Goal: Information Seeking & Learning: Learn about a topic

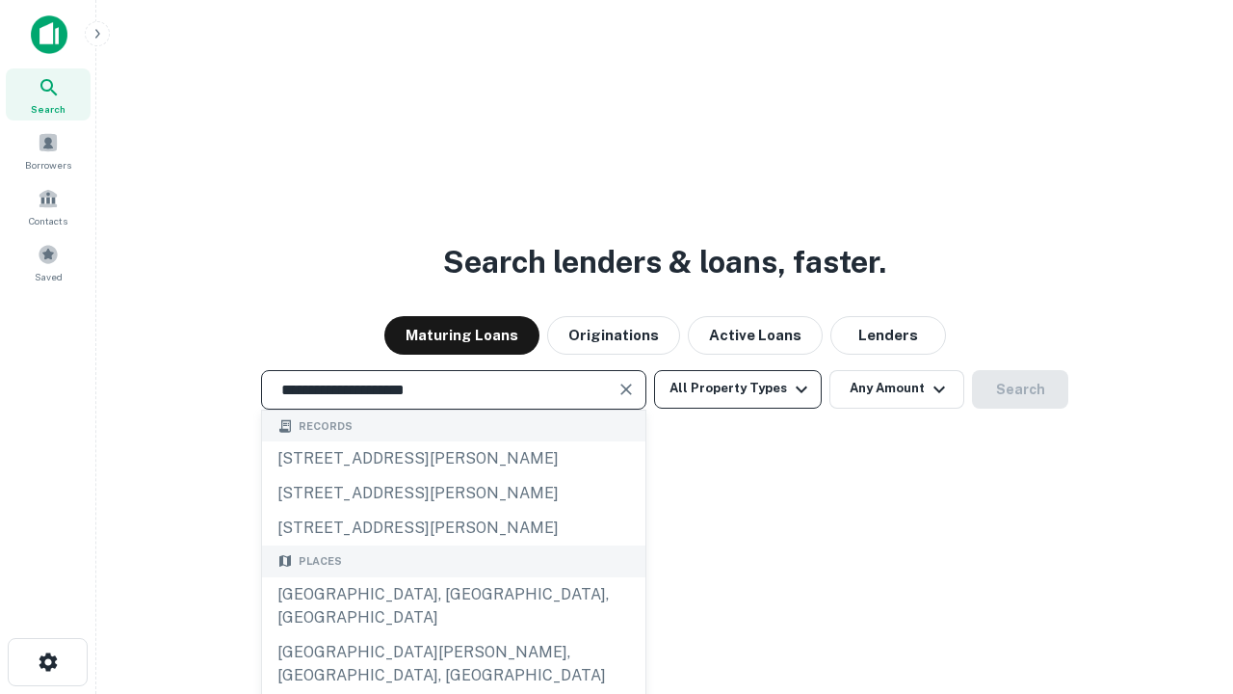
click at [453, 635] on div "[GEOGRAPHIC_DATA], [GEOGRAPHIC_DATA], [GEOGRAPHIC_DATA]" at bounding box center [453, 606] width 383 height 58
click at [738, 388] on button "All Property Types" at bounding box center [738, 389] width 168 height 39
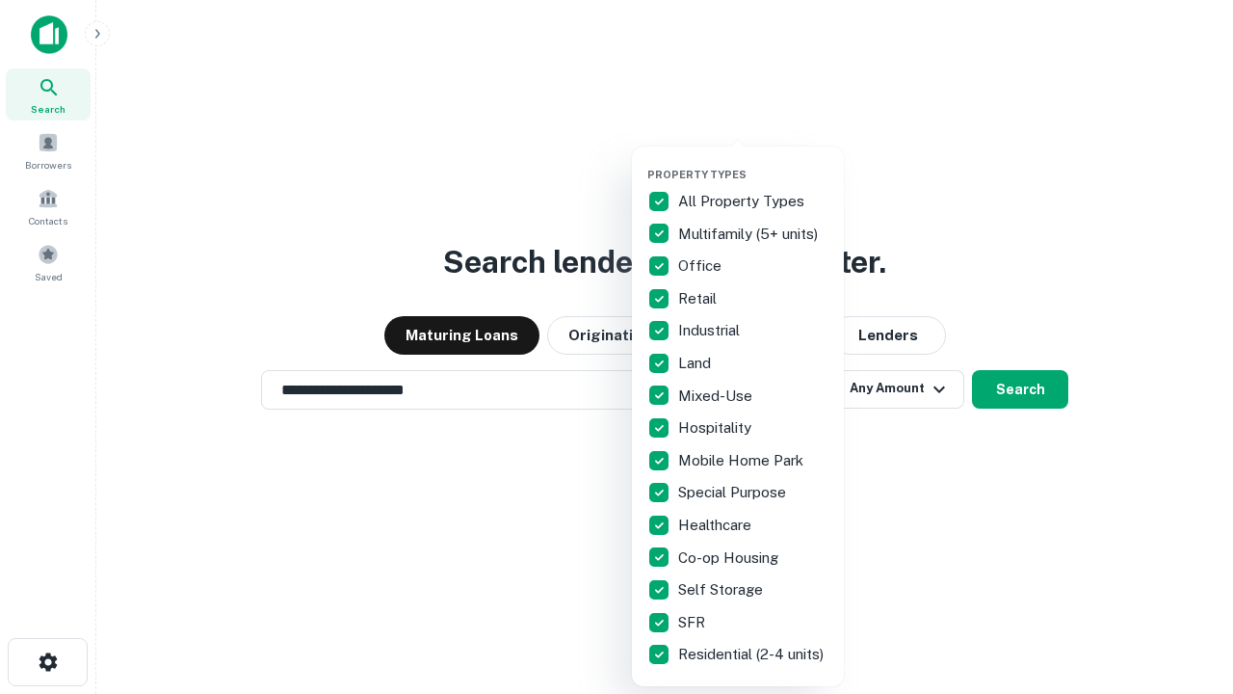
type input "**********"
click at [754, 162] on button "button" at bounding box center [754, 162] width 212 height 1
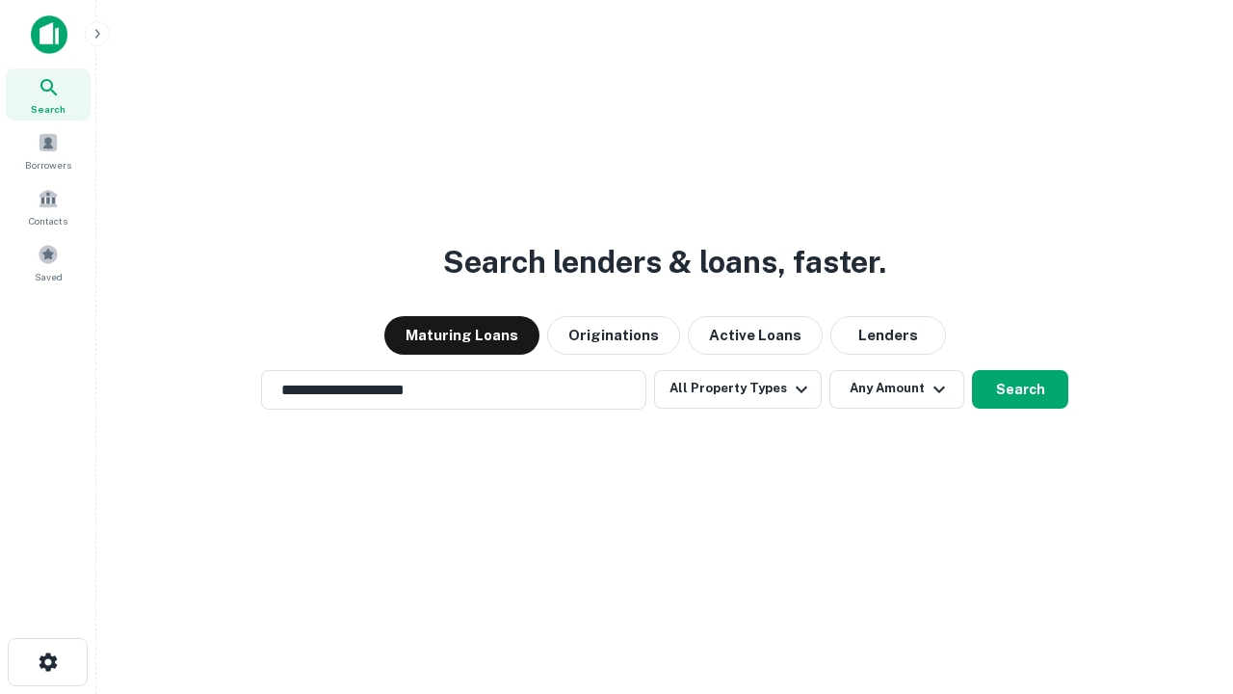
scroll to position [30, 0]
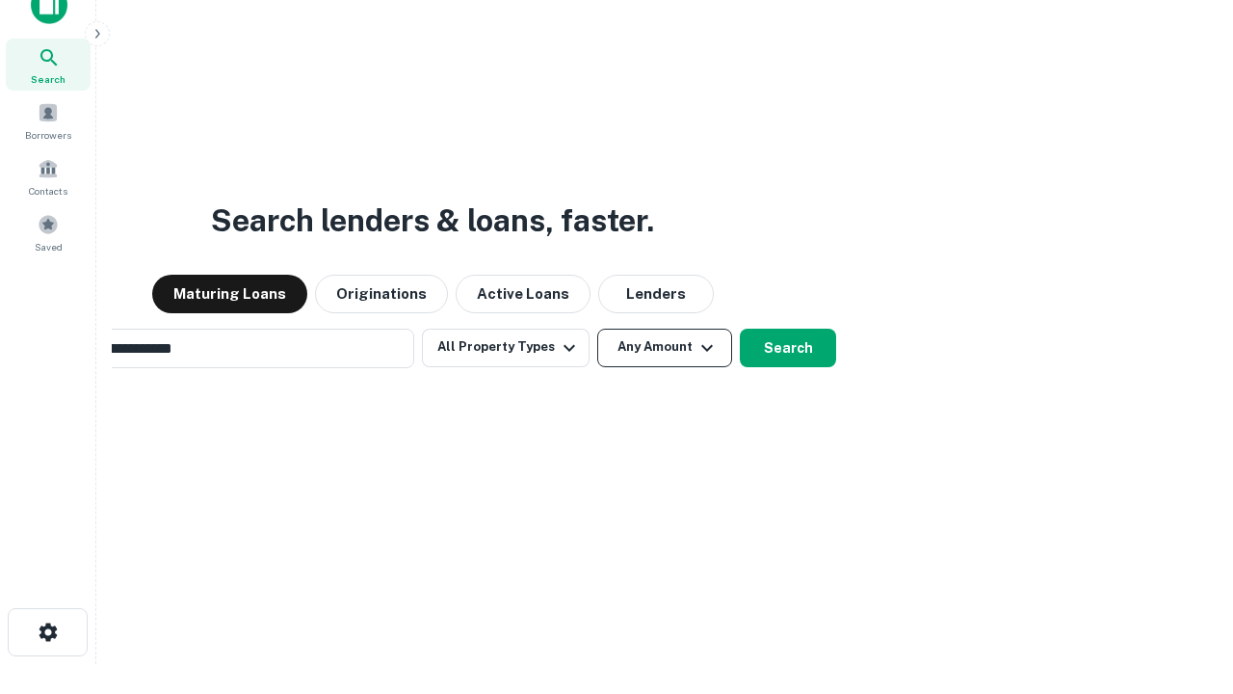
click at [597, 329] on button "Any Amount" at bounding box center [664, 348] width 135 height 39
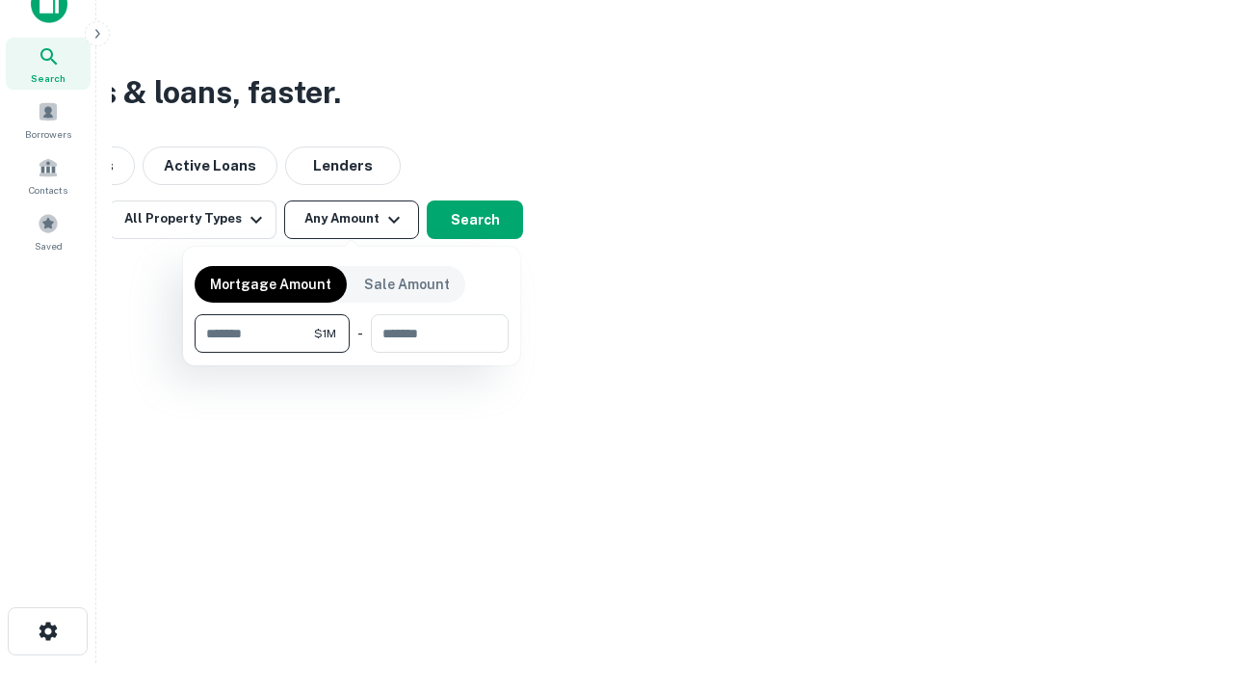
type input "*******"
click at [352, 353] on button "button" at bounding box center [352, 353] width 314 height 1
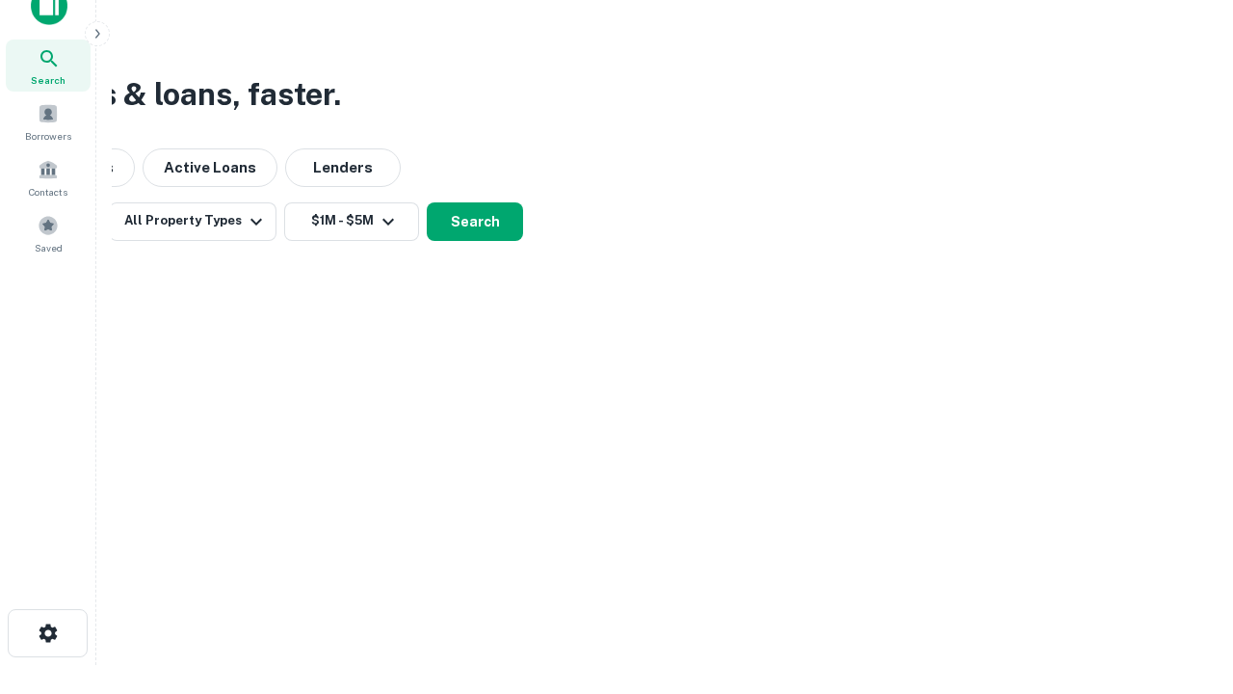
scroll to position [12, 356]
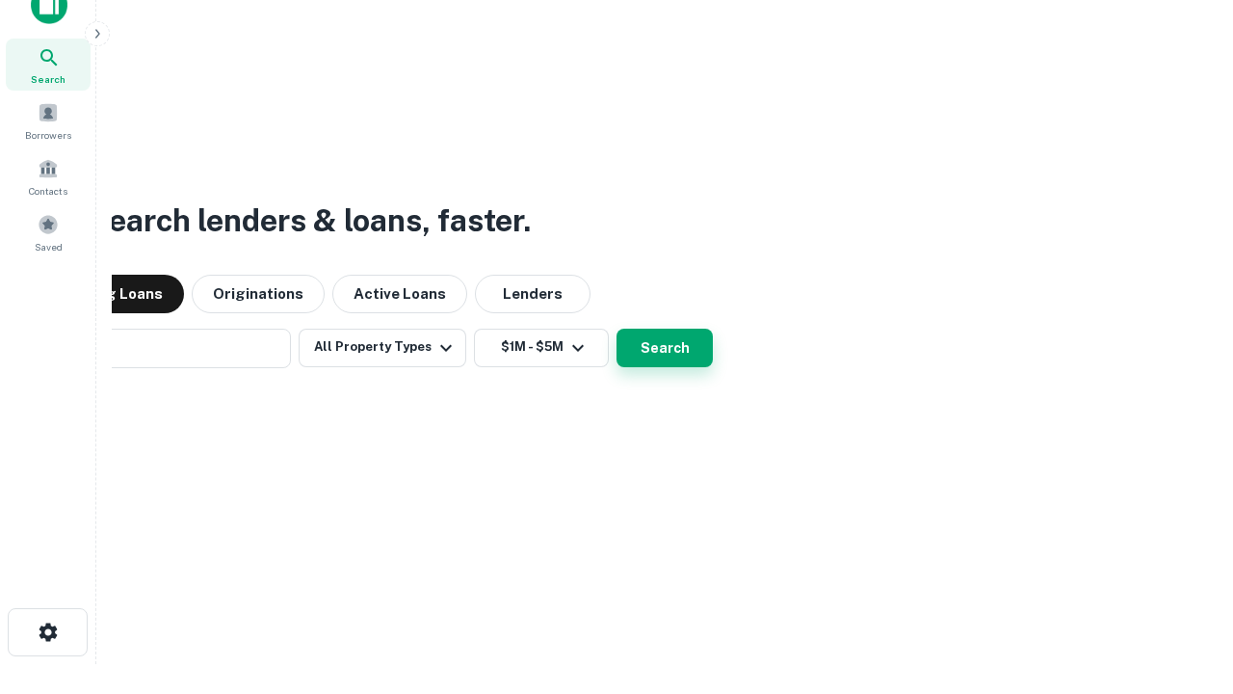
click at [617, 329] on button "Search" at bounding box center [665, 348] width 96 height 39
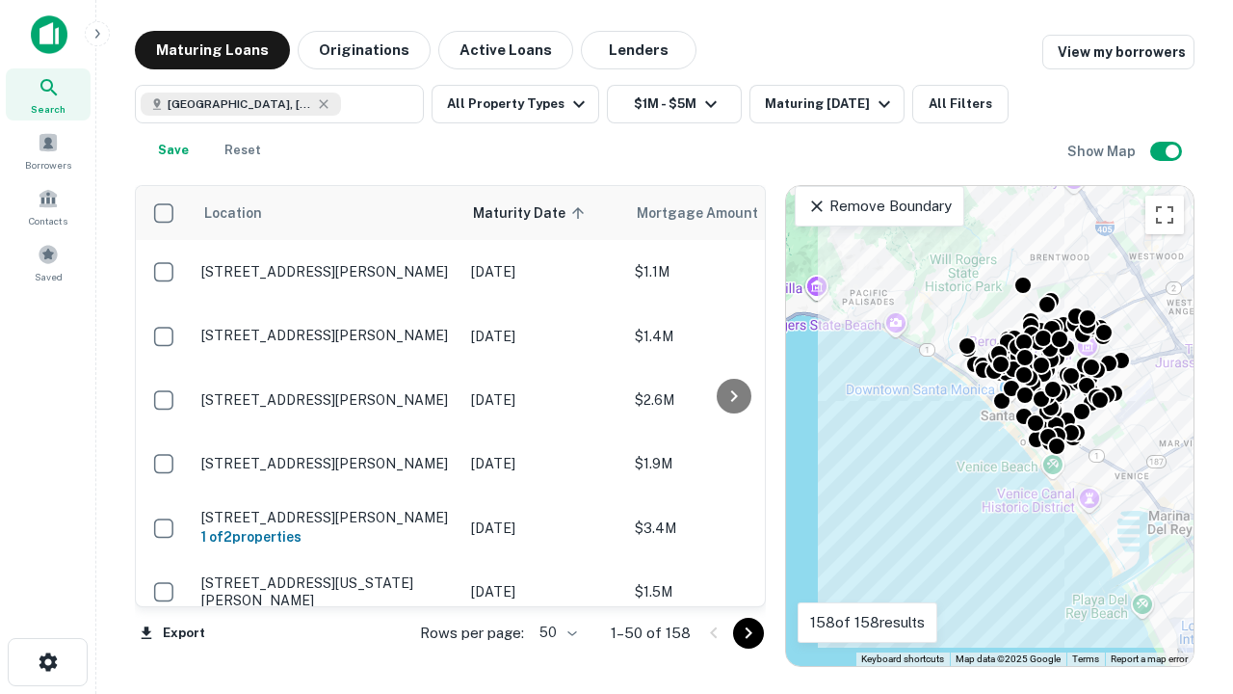
click at [555, 632] on body "Search Borrowers Contacts Saved Maturing Loans Originations Active Loans Lender…" at bounding box center [616, 347] width 1233 height 694
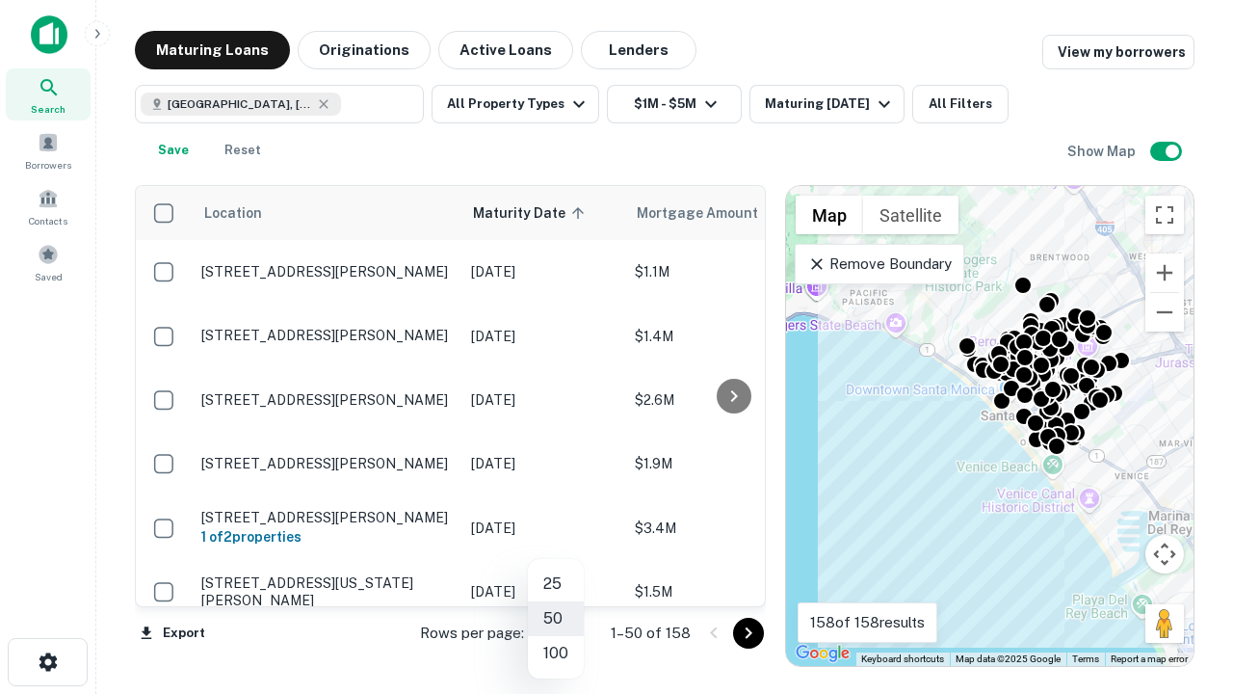
click at [556, 584] on li "25" at bounding box center [556, 584] width 56 height 35
